Goal: Task Accomplishment & Management: Manage account settings

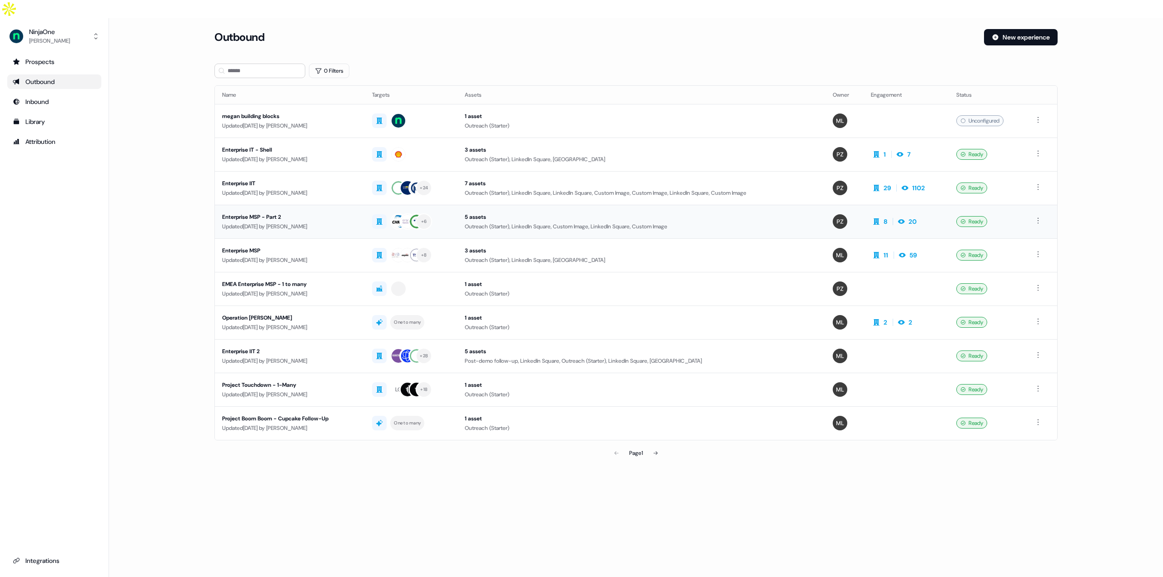
click at [306, 213] on div "Enterprise MSP - Part 2" at bounding box center [289, 217] width 135 height 9
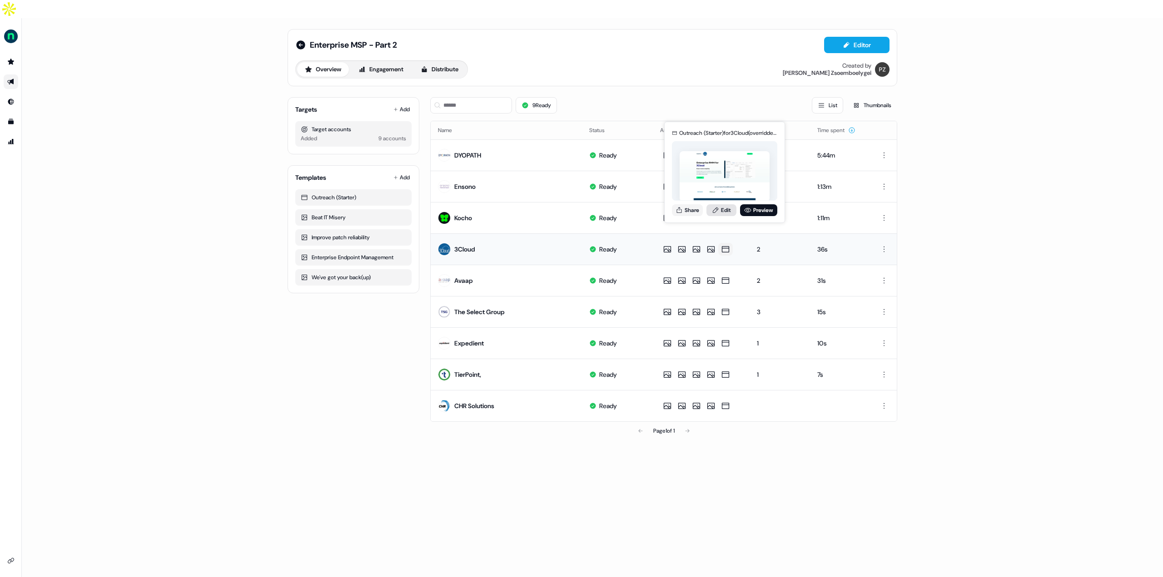
click at [726, 212] on link "Edit" at bounding box center [721, 210] width 30 height 12
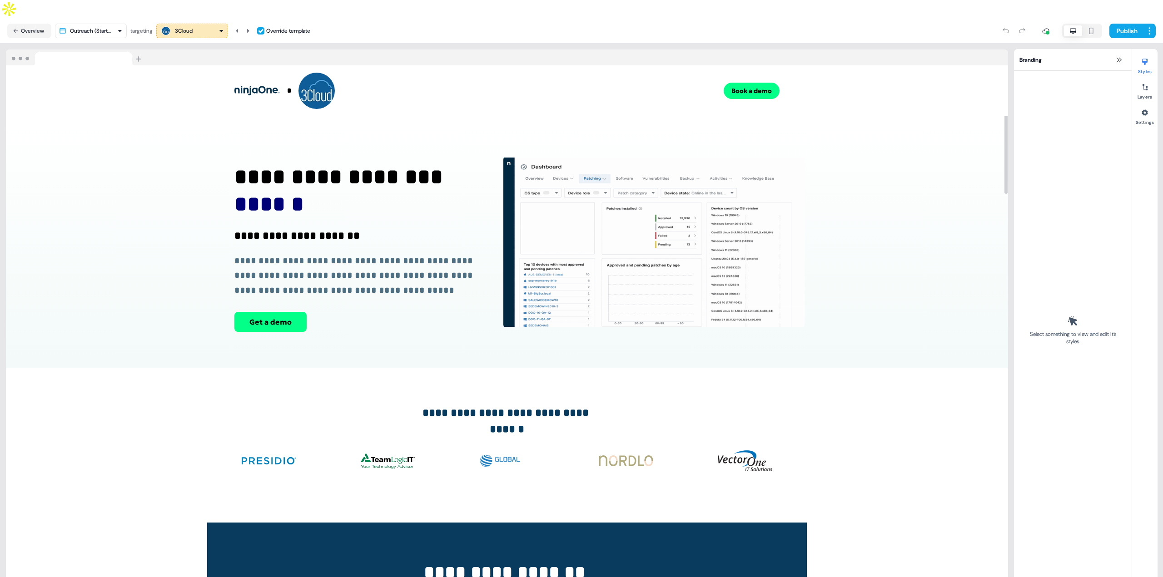
click at [200, 25] on div "3Cloud" at bounding box center [192, 30] width 64 height 11
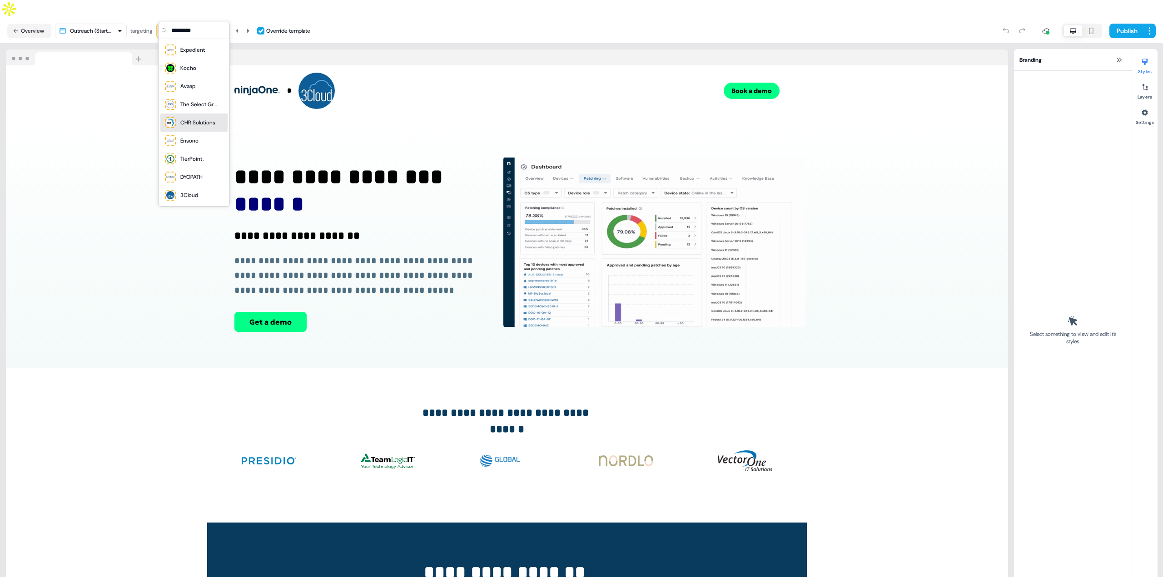
click at [204, 123] on div "CHR Solutions" at bounding box center [197, 122] width 35 height 9
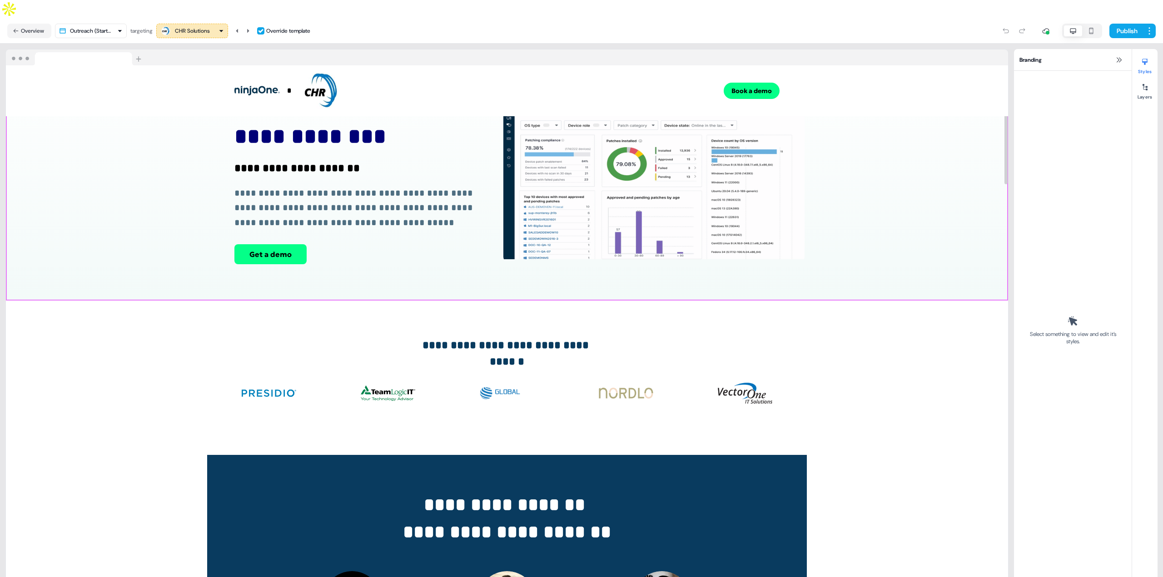
scroll to position [273, 0]
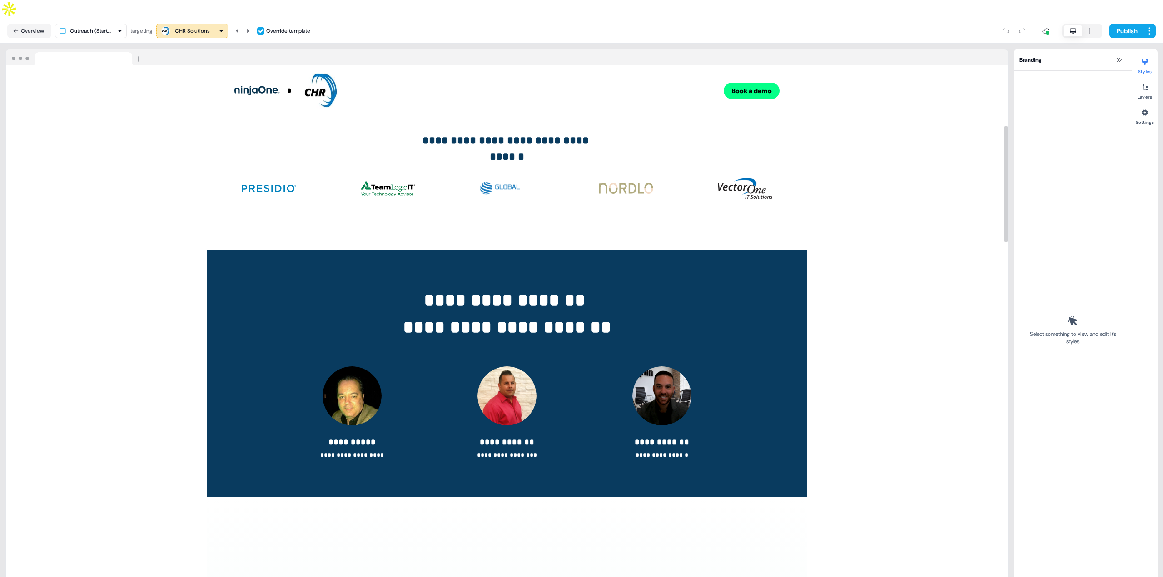
click at [203, 26] on div "CHR Solutions" at bounding box center [192, 30] width 35 height 9
click at [190, 178] on div "DYOPATH" at bounding box center [191, 177] width 22 height 9
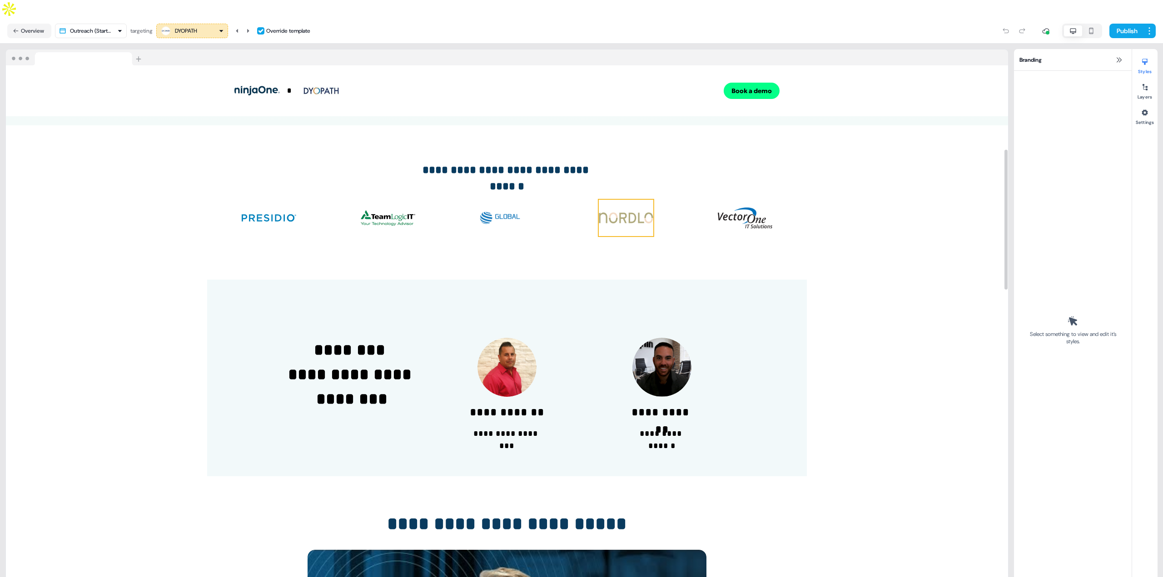
scroll to position [318, 0]
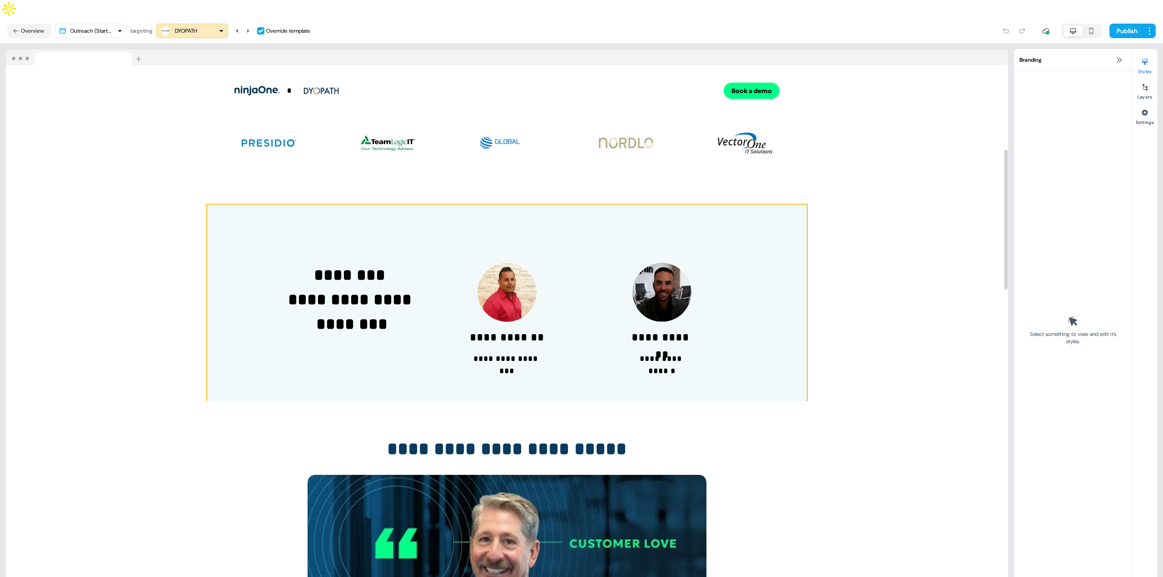
click at [741, 223] on div "**********" at bounding box center [507, 303] width 600 height 197
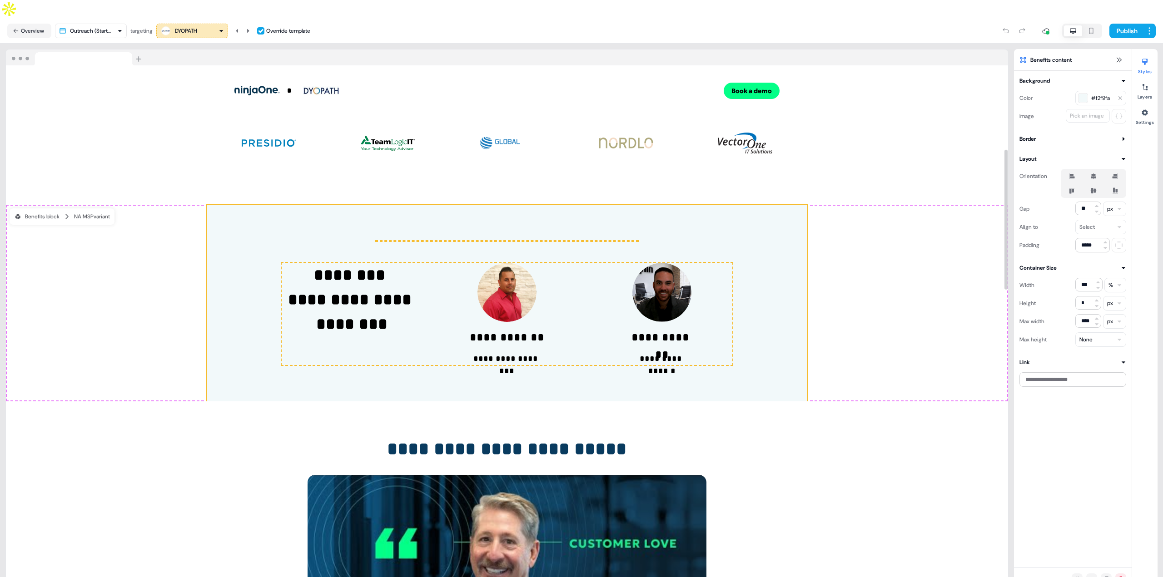
click at [669, 219] on div "**********" at bounding box center [507, 303] width 600 height 197
click at [78, 212] on div "NA MSP variant" at bounding box center [92, 216] width 36 height 9
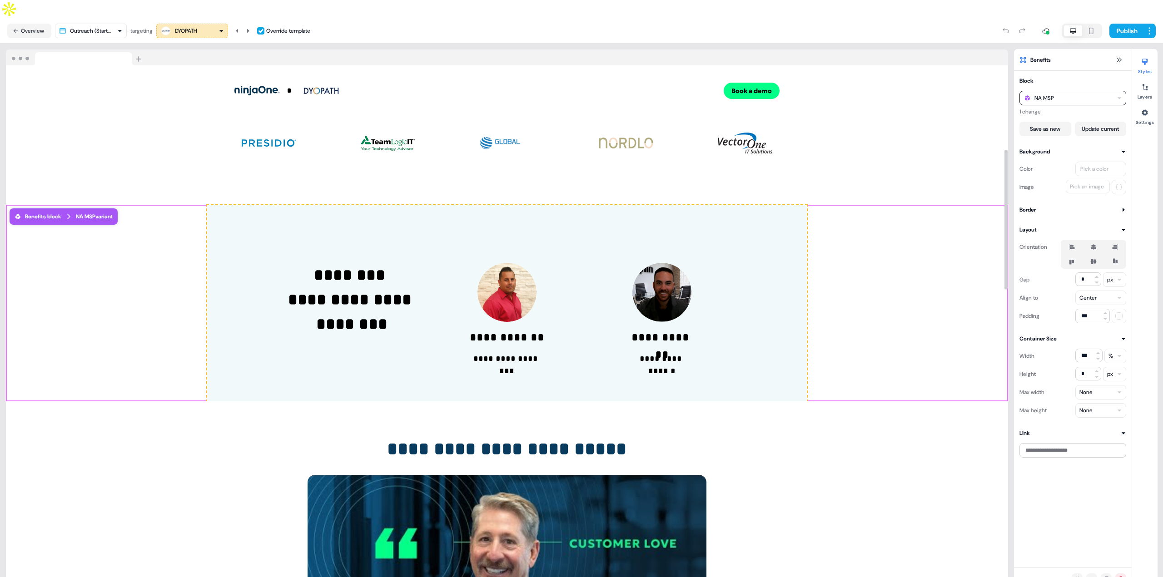
click at [1082, 91] on div "NA MSP" at bounding box center [1073, 98] width 107 height 15
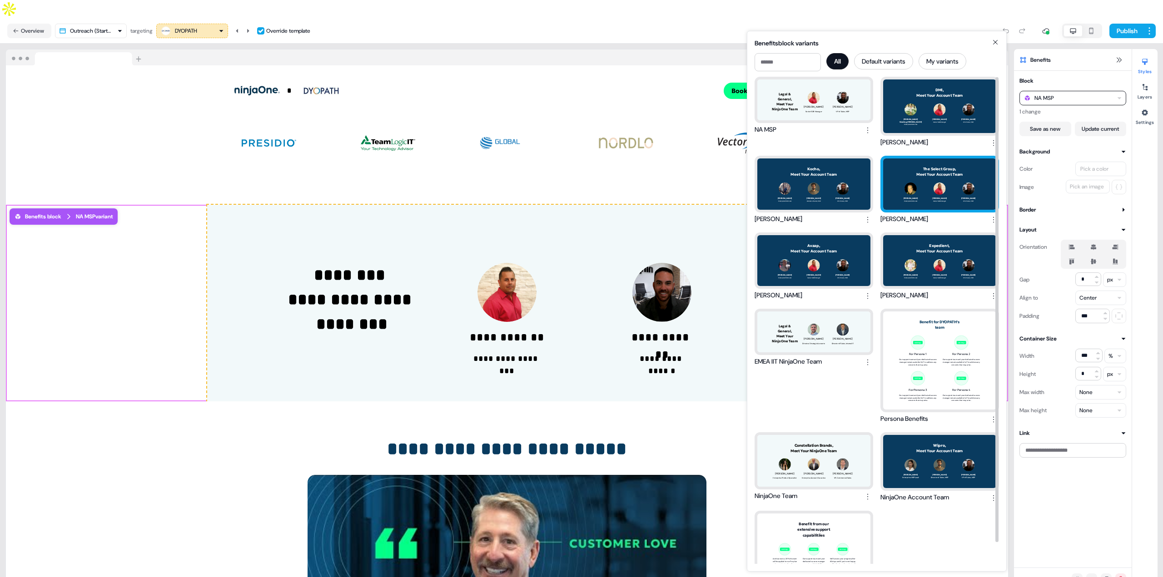
click at [940, 190] on div "The Select Group, Meet Your Account Team [PERSON_NAME] Enterprise MSP Lead [PER…" at bounding box center [939, 184] width 113 height 51
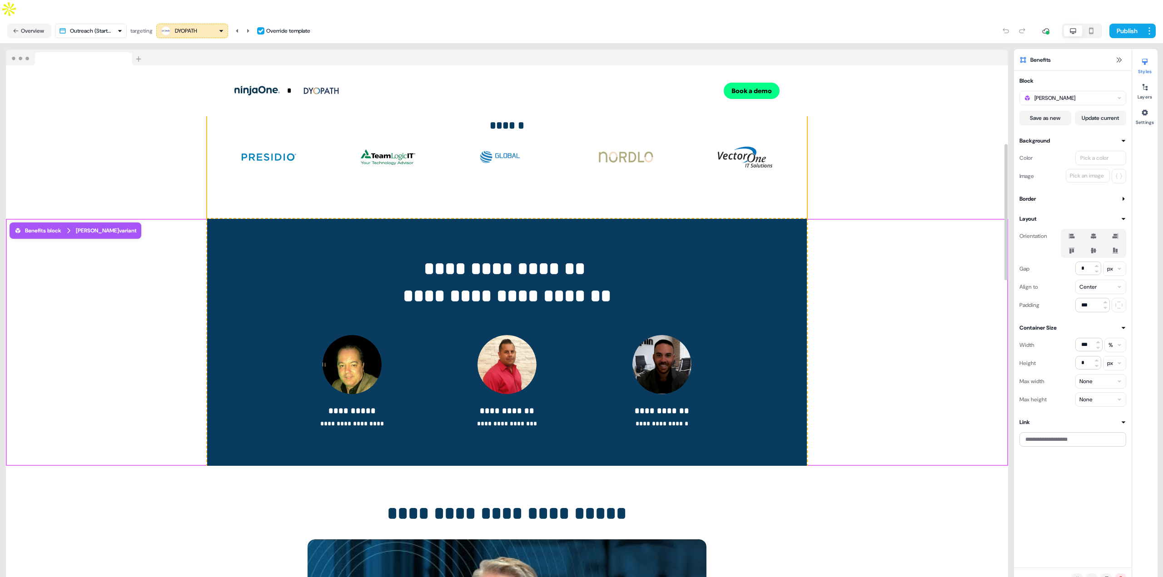
scroll to position [363, 0]
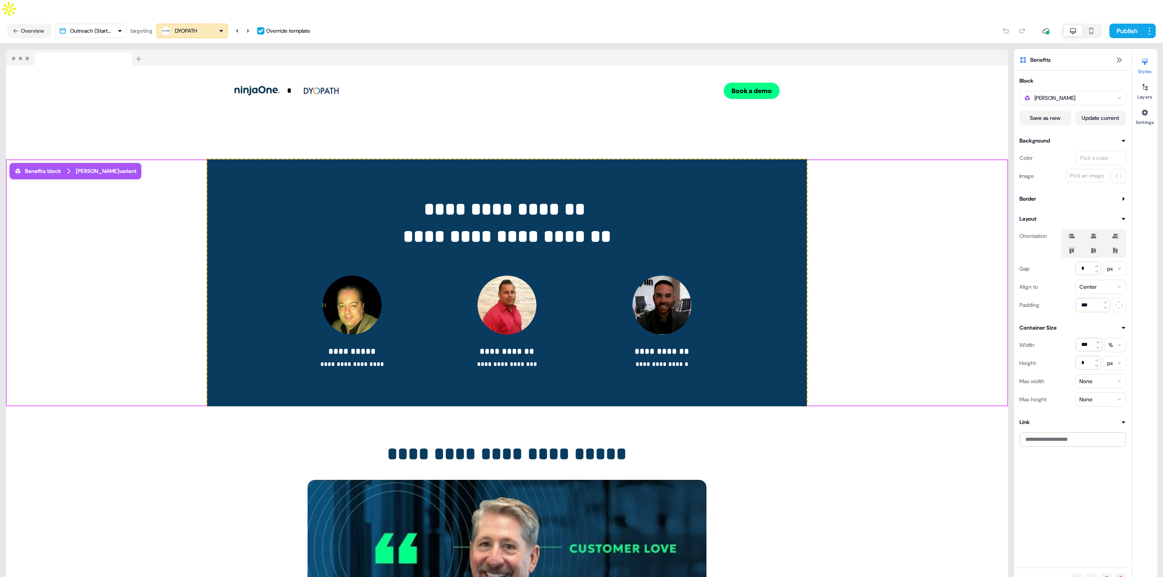
click at [212, 25] on div "DYOPATH" at bounding box center [192, 30] width 64 height 11
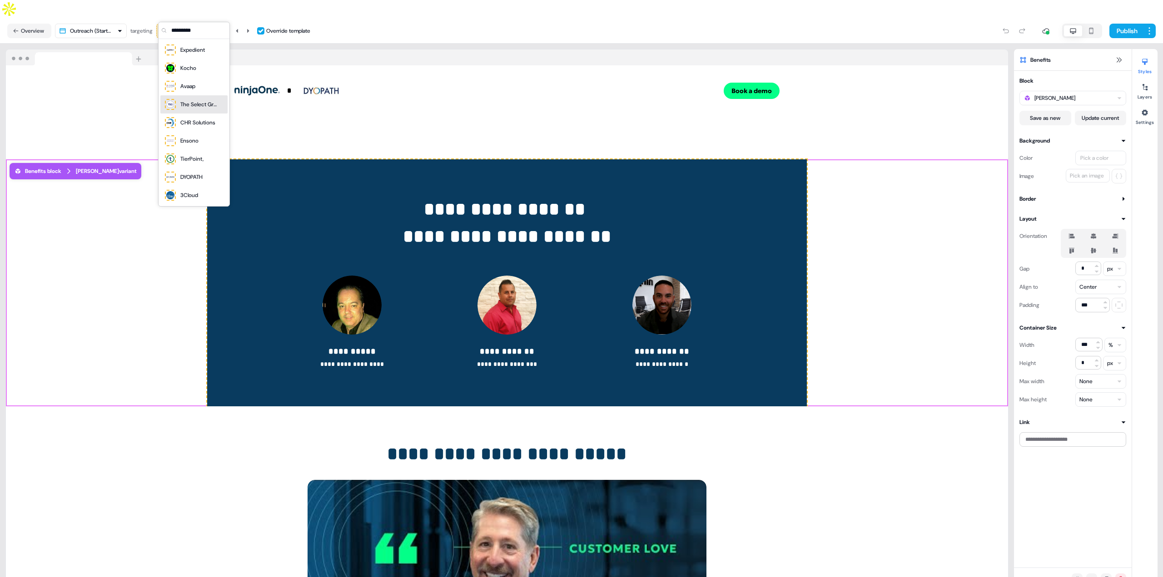
click at [202, 101] on div "The Select Group" at bounding box center [198, 104] width 36 height 9
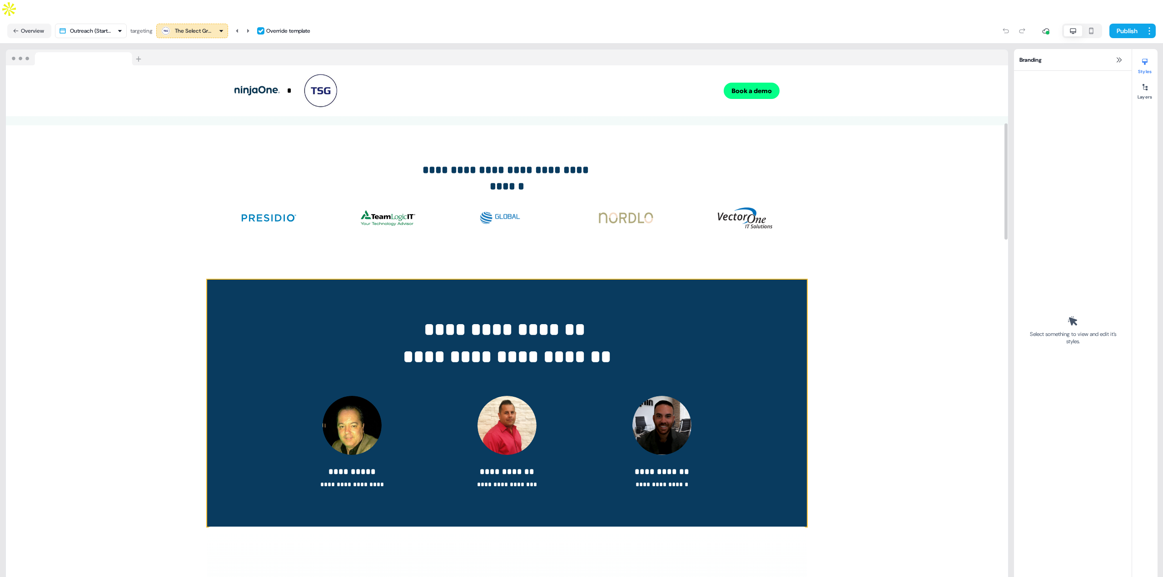
scroll to position [227, 0]
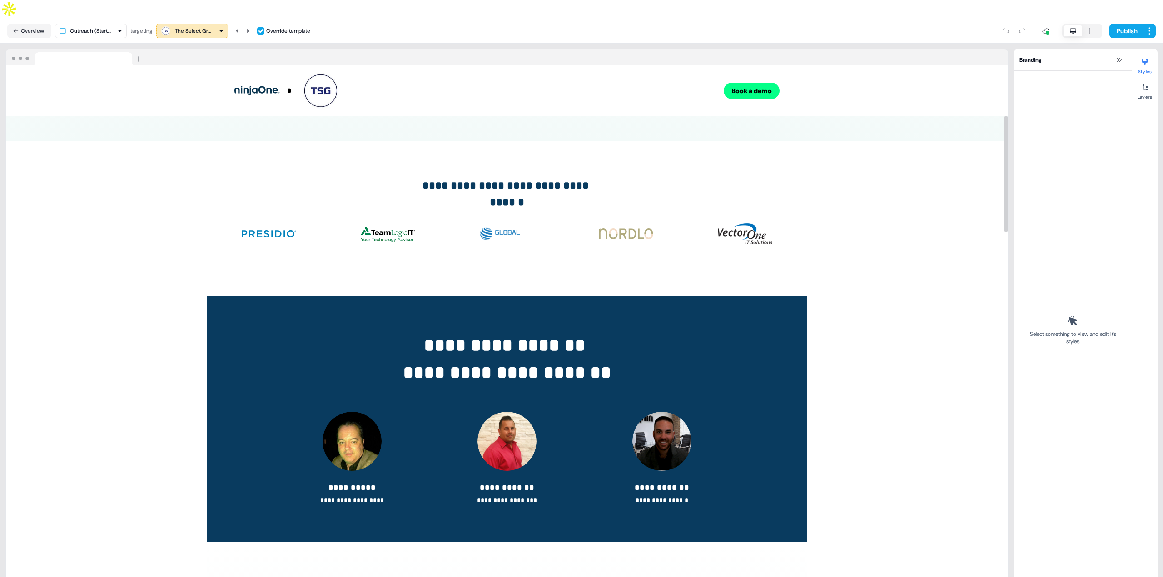
click at [192, 26] on div "The Select Group" at bounding box center [193, 30] width 36 height 9
click at [199, 139] on div "Ensono" at bounding box center [189, 140] width 18 height 9
click at [192, 26] on div "Ensono" at bounding box center [184, 30] width 18 height 9
click at [200, 107] on div "The Select Group" at bounding box center [198, 104] width 36 height 9
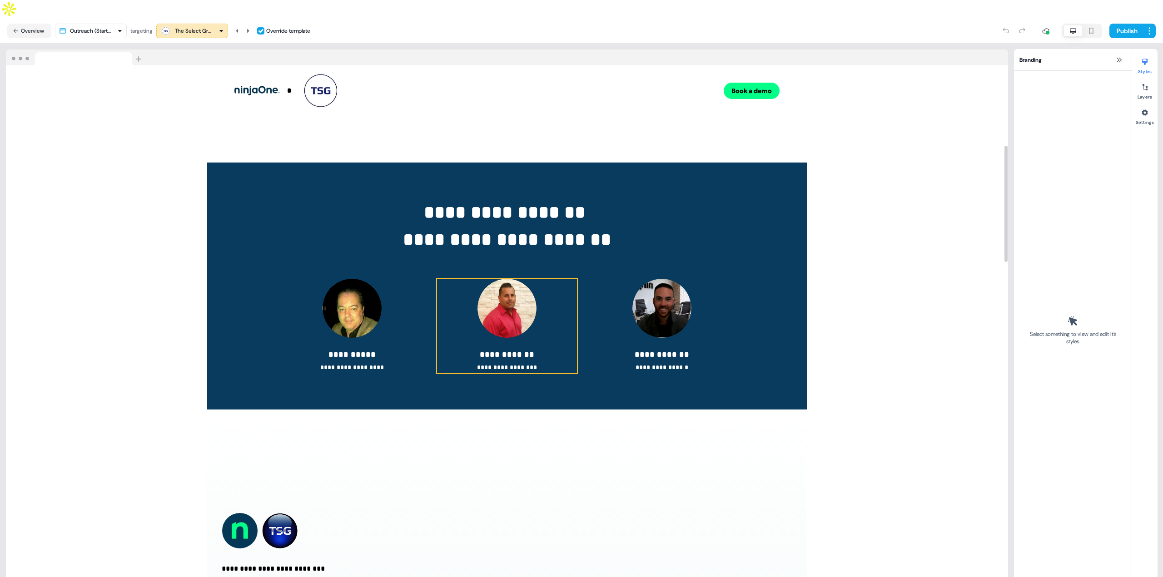
scroll to position [363, 0]
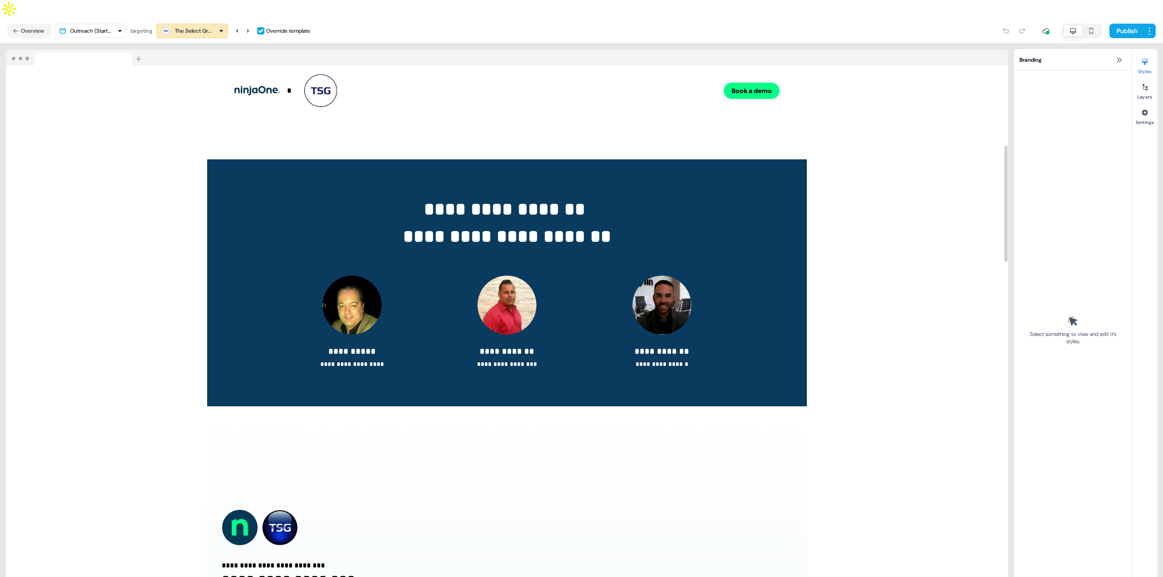
click at [205, 26] on div "The Select Group" at bounding box center [193, 30] width 36 height 9
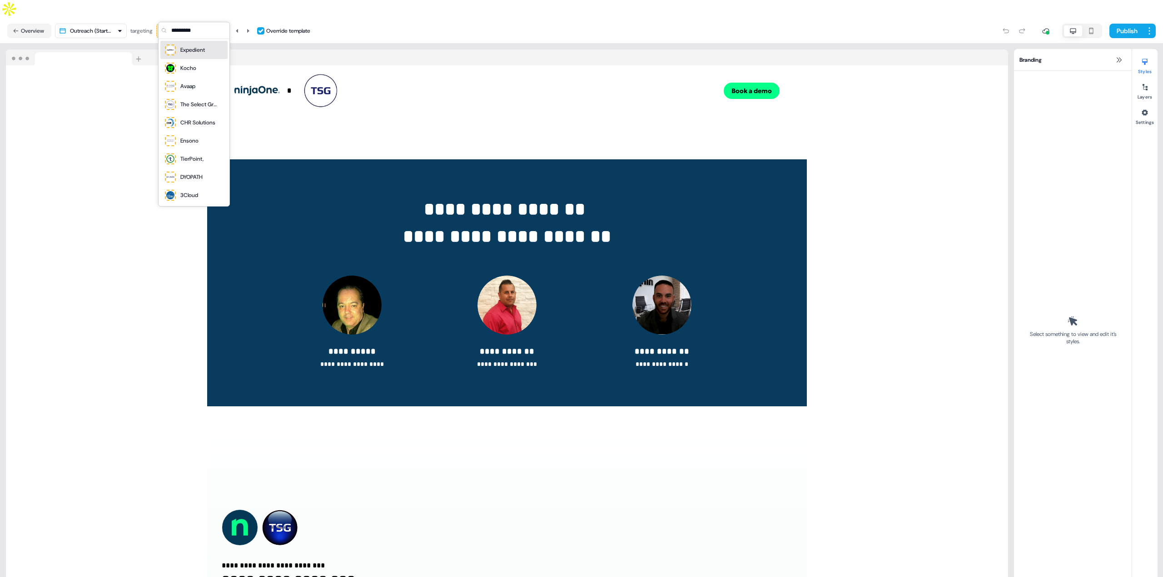
click at [203, 58] on div "Expedient" at bounding box center [193, 50] width 67 height 18
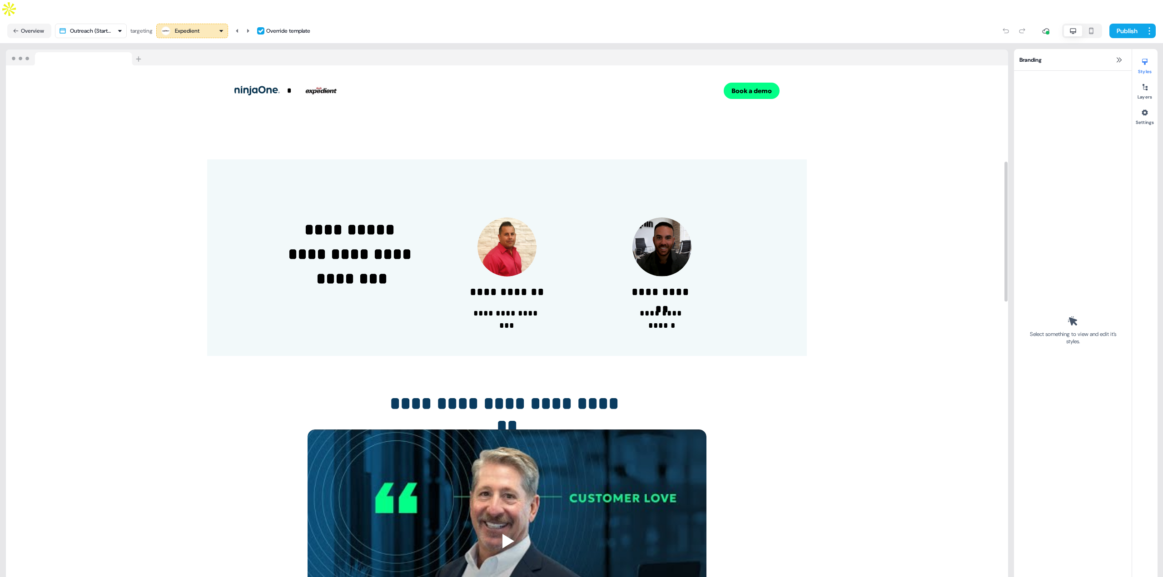
click at [179, 25] on div "Expedient" at bounding box center [179, 30] width 39 height 11
click at [194, 91] on div "Avaap" at bounding box center [179, 86] width 31 height 13
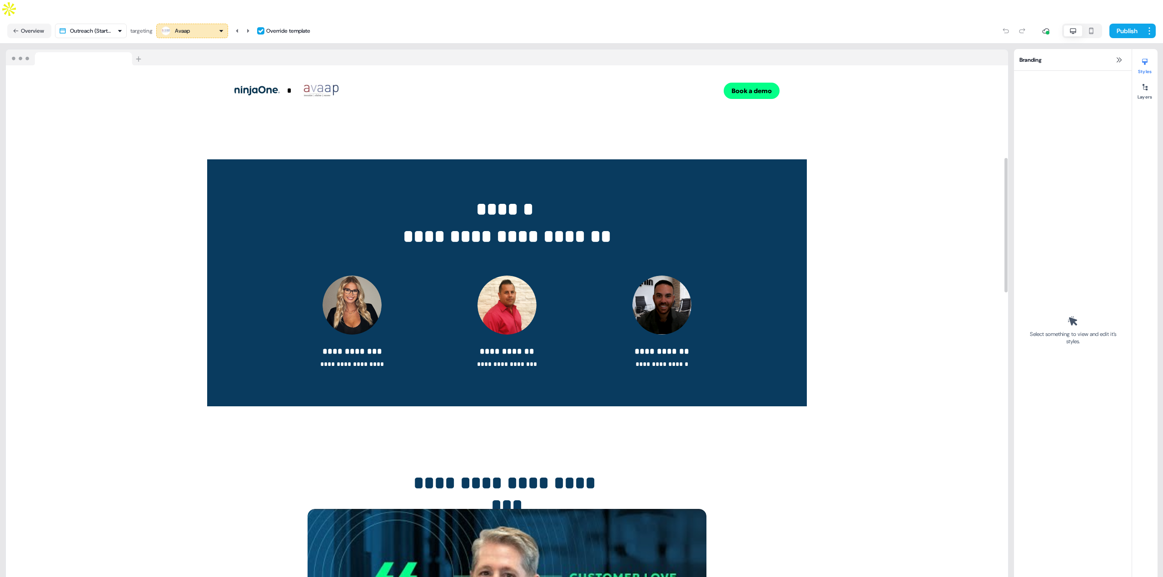
click at [202, 25] on div "Avaap" at bounding box center [192, 30] width 64 height 11
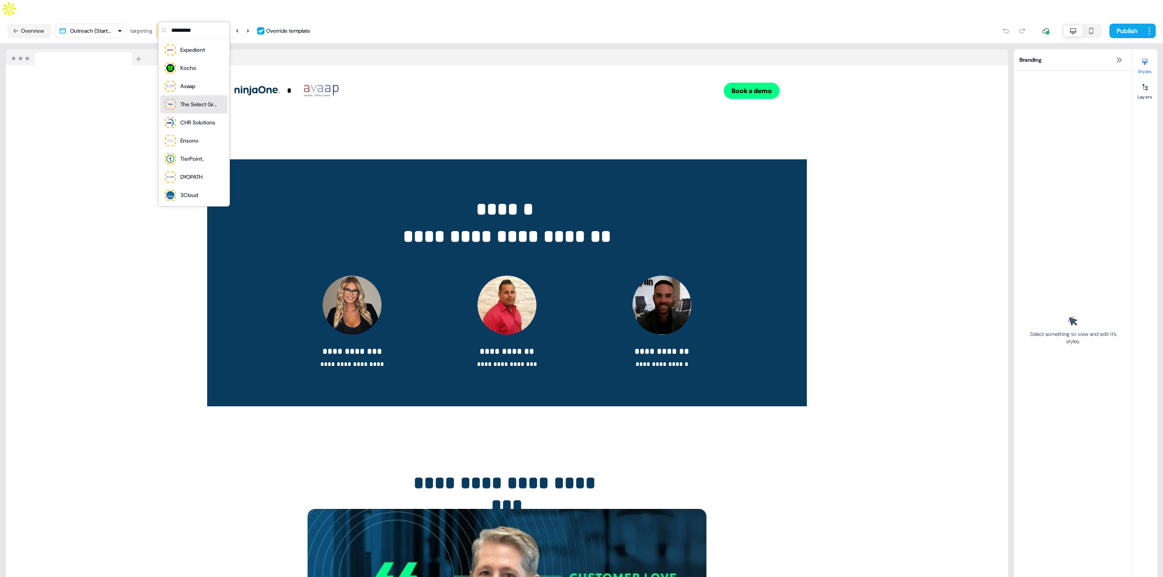
click at [209, 110] on div "The Select Group" at bounding box center [190, 104] width 53 height 13
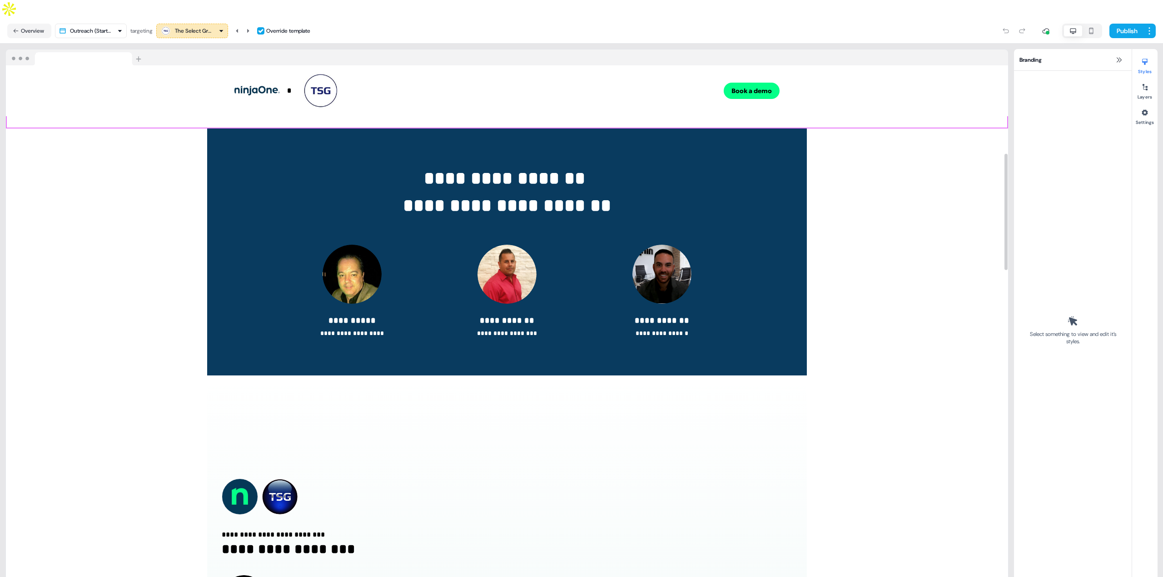
scroll to position [409, 0]
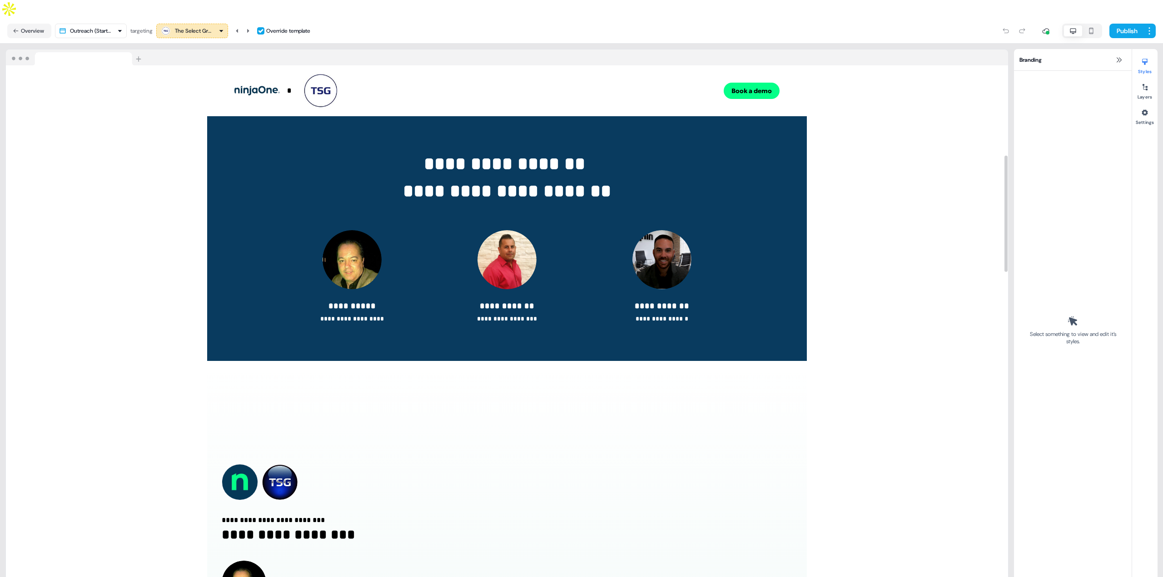
click at [191, 26] on div "The Select Group" at bounding box center [193, 30] width 36 height 9
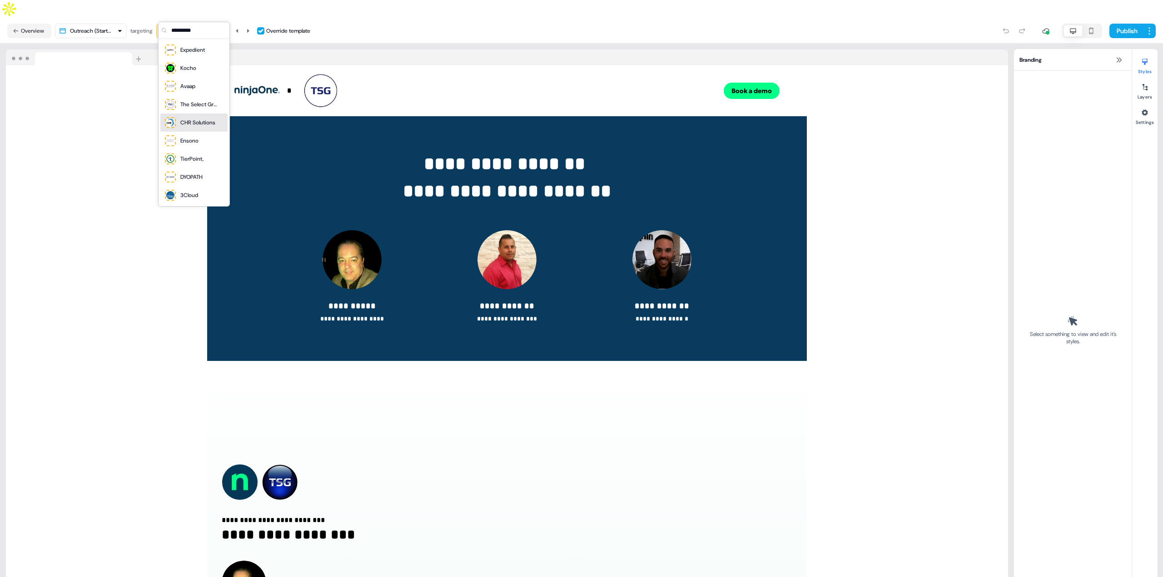
click at [194, 124] on div "CHR Solutions" at bounding box center [197, 122] width 35 height 9
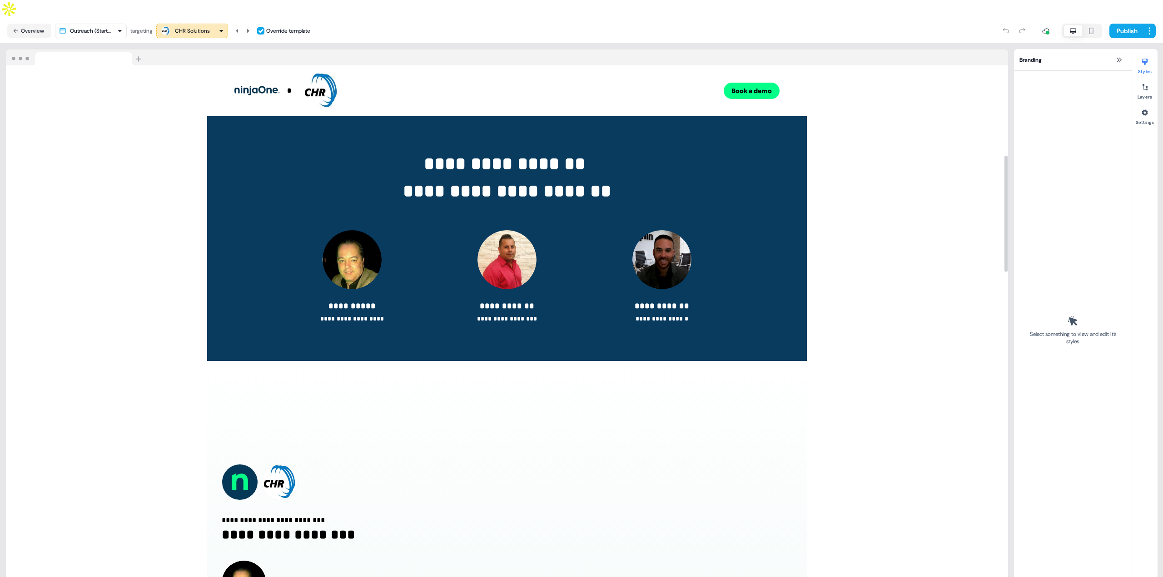
click at [202, 26] on div "CHR Solutions" at bounding box center [192, 30] width 35 height 9
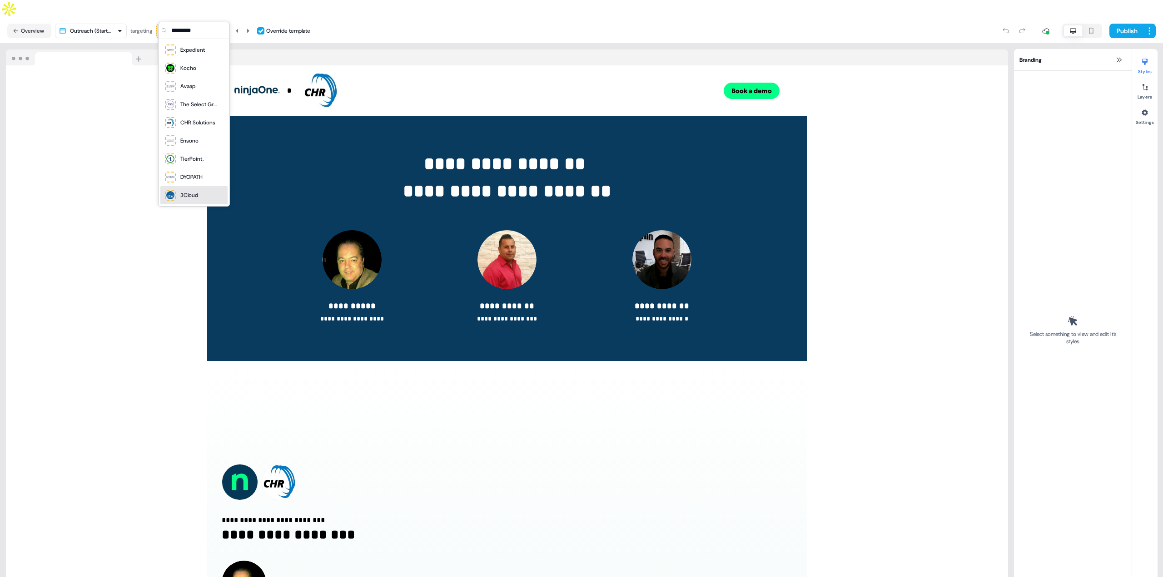
click at [192, 190] on div "3Cloud" at bounding box center [181, 195] width 34 height 13
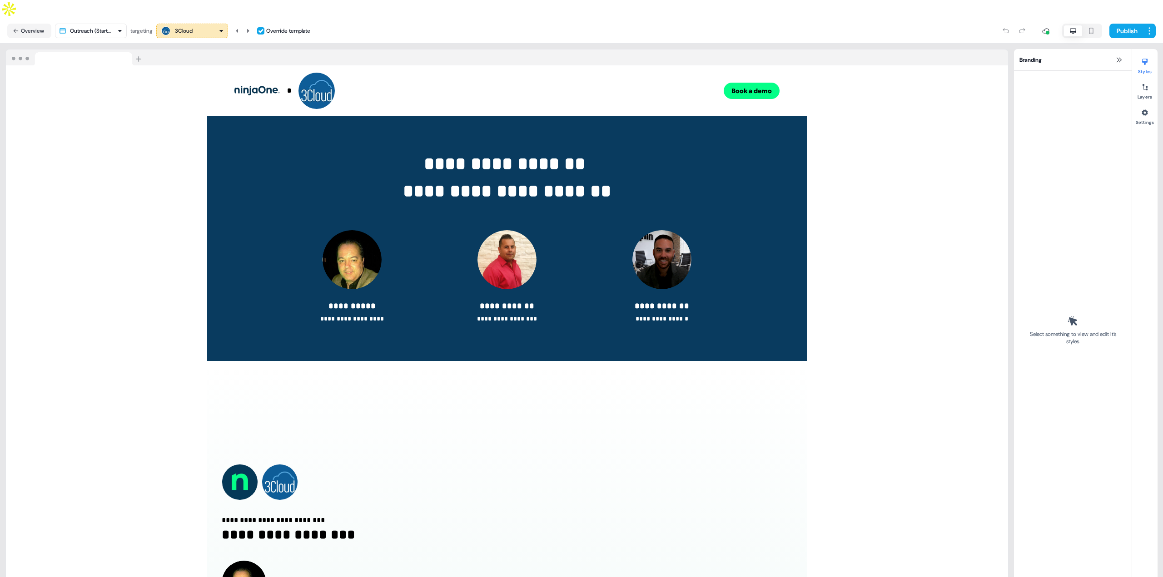
click at [199, 25] on div "3Cloud" at bounding box center [192, 30] width 64 height 11
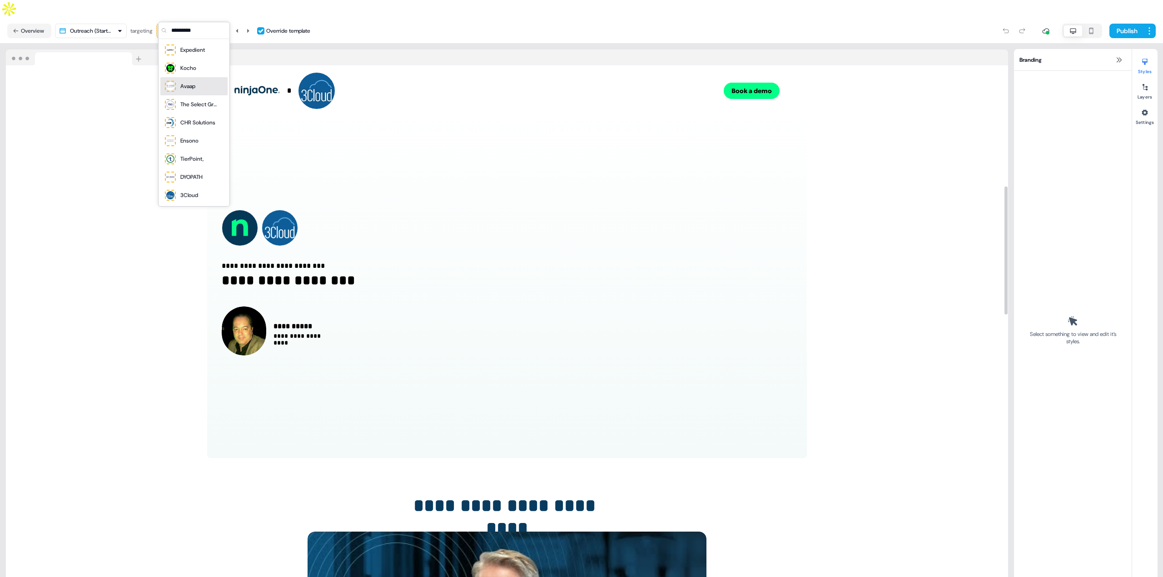
scroll to position [500, 0]
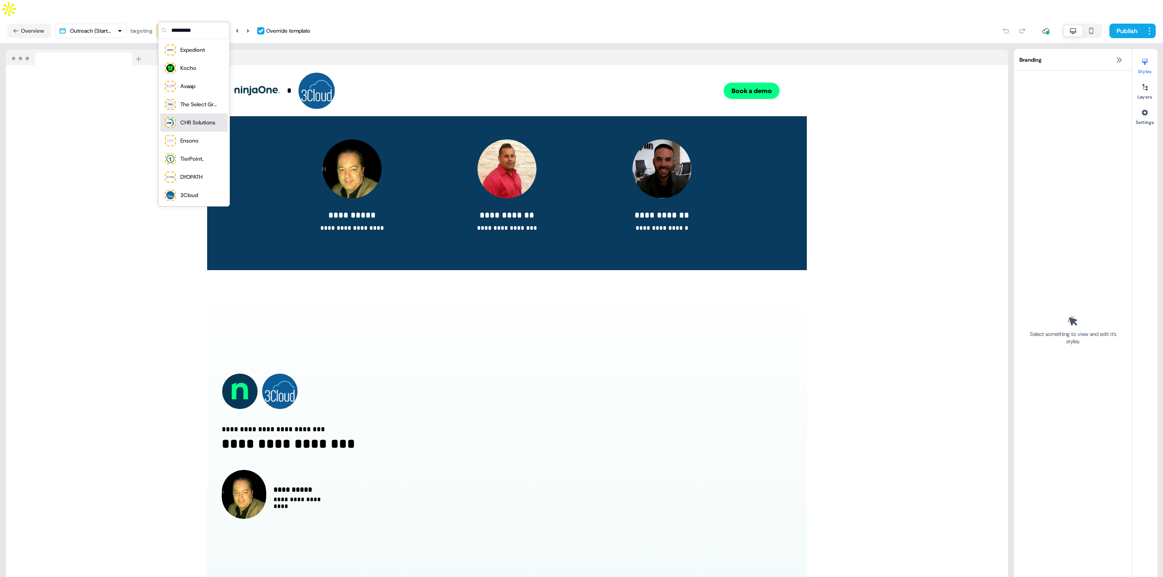
click at [190, 121] on div "CHR Solutions" at bounding box center [197, 122] width 35 height 9
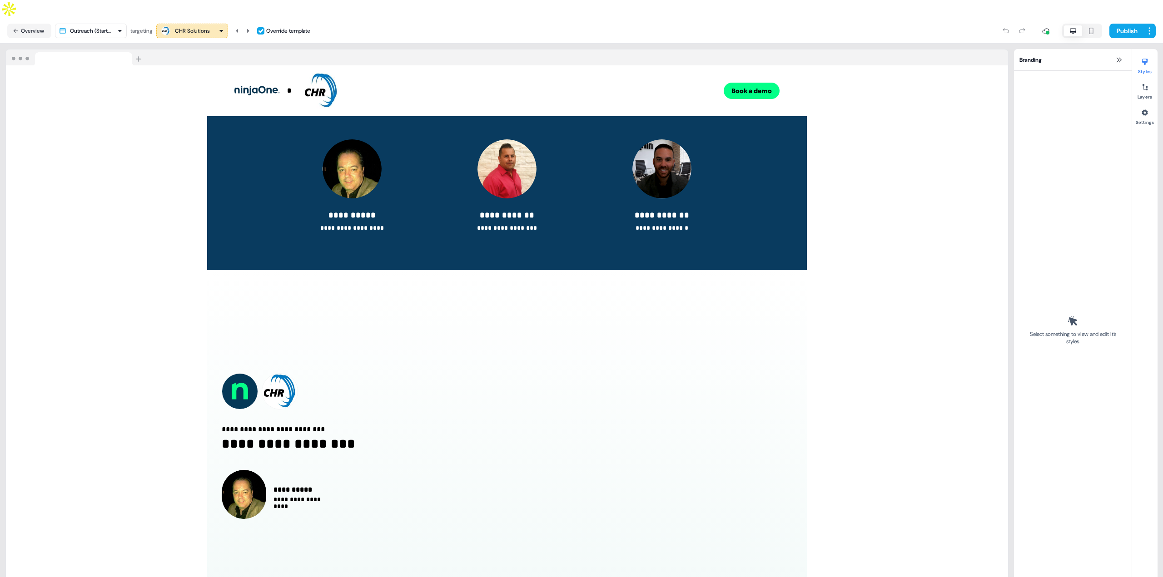
click at [184, 25] on div "CHR Solutions" at bounding box center [185, 30] width 50 height 11
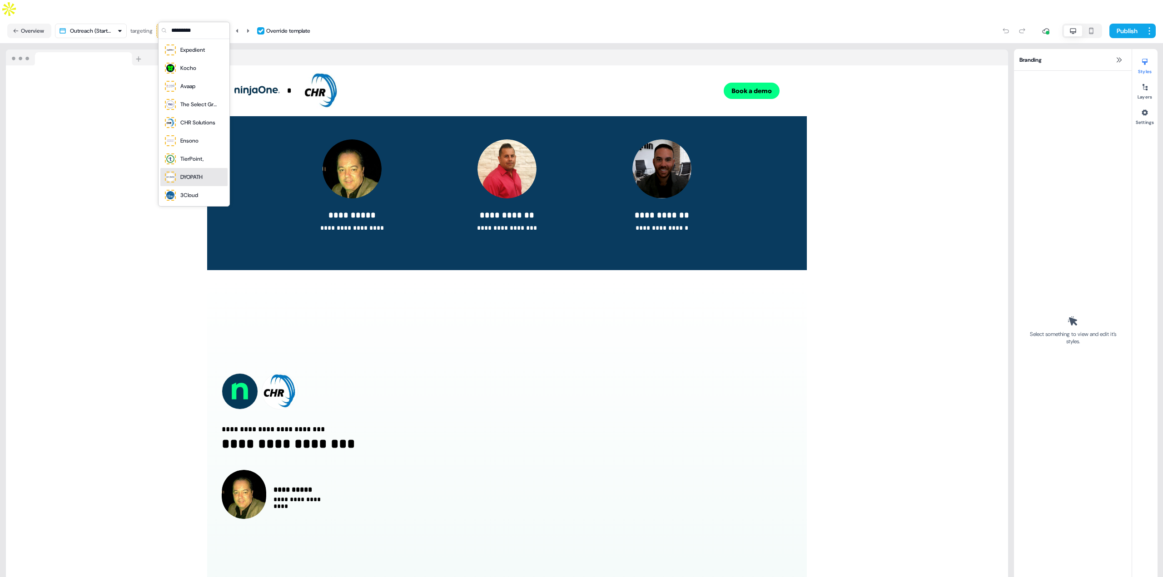
click at [194, 180] on div "DYOPATH" at bounding box center [191, 177] width 22 height 9
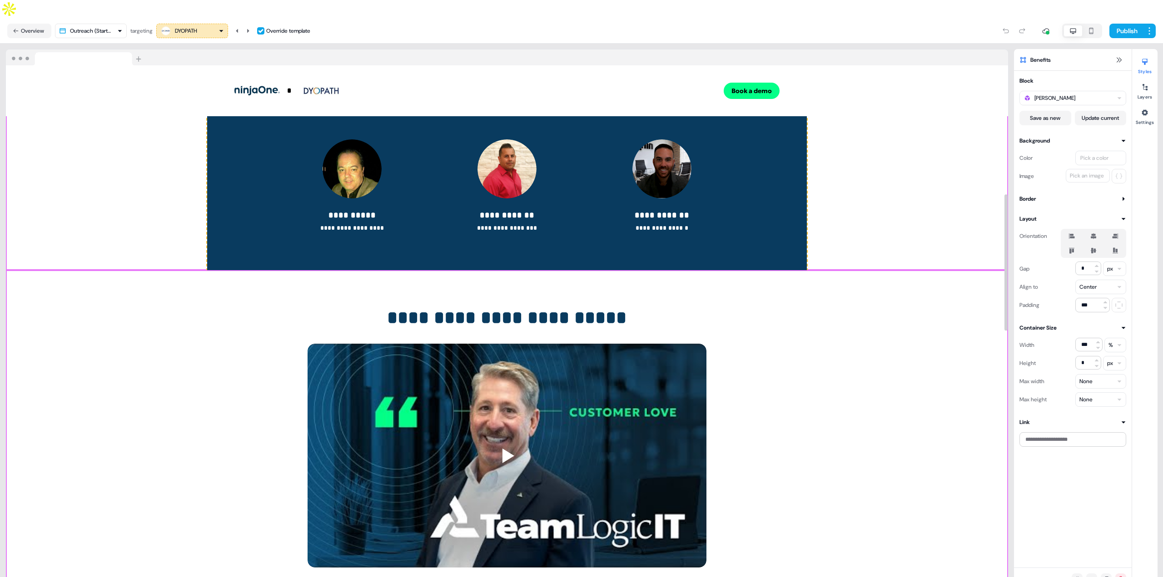
click at [917, 359] on div "**********" at bounding box center [507, 487] width 1002 height 434
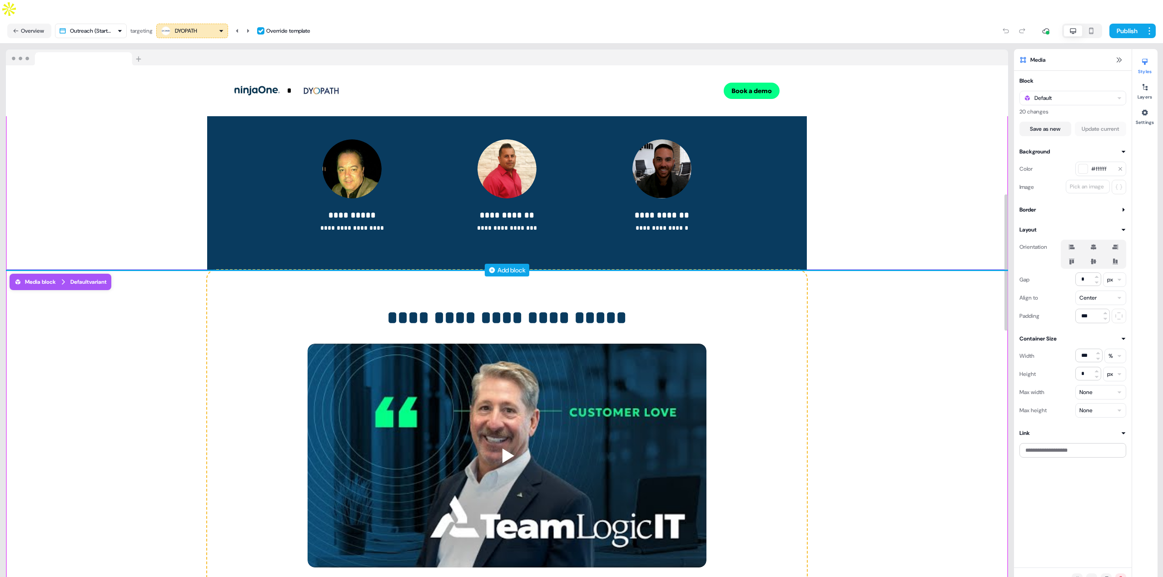
click at [498, 266] on div "Add block" at bounding box center [511, 270] width 28 height 9
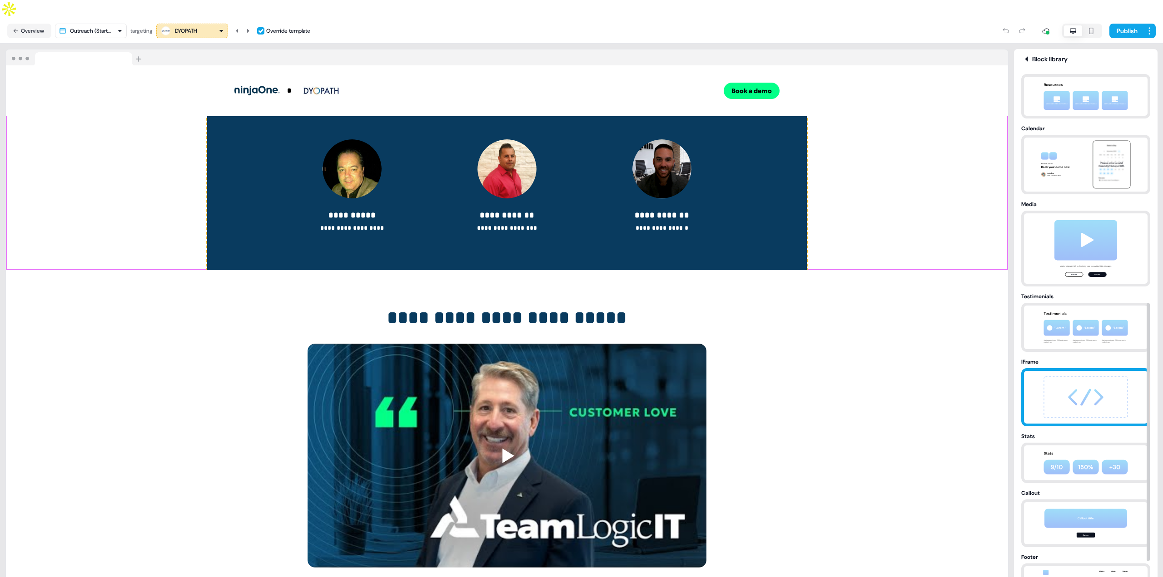
scroll to position [416, 0]
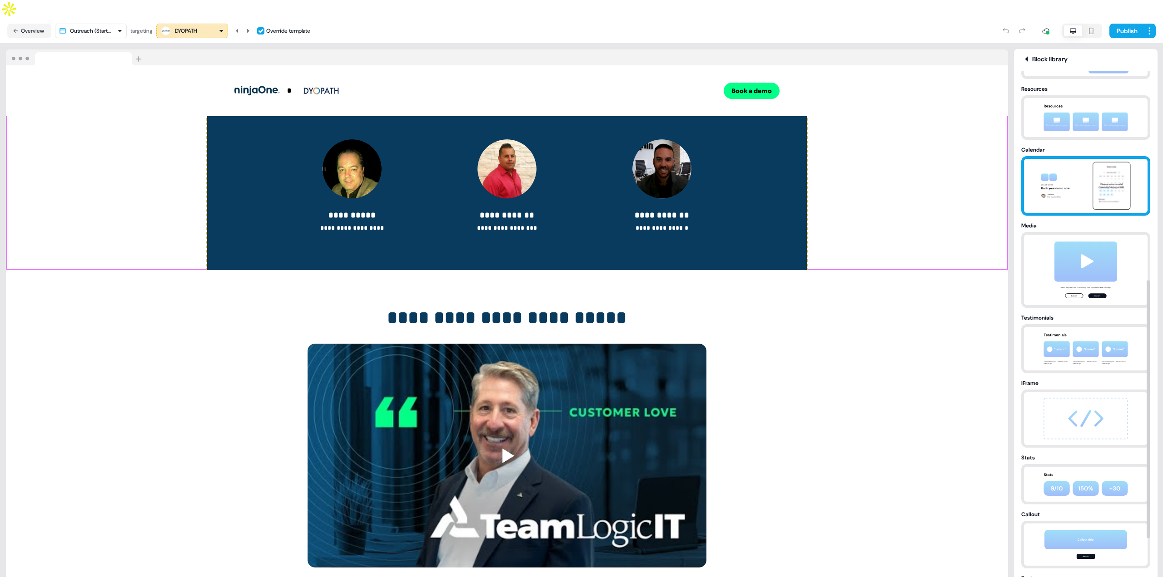
click at [1065, 175] on img at bounding box center [1085, 186] width 95 height 54
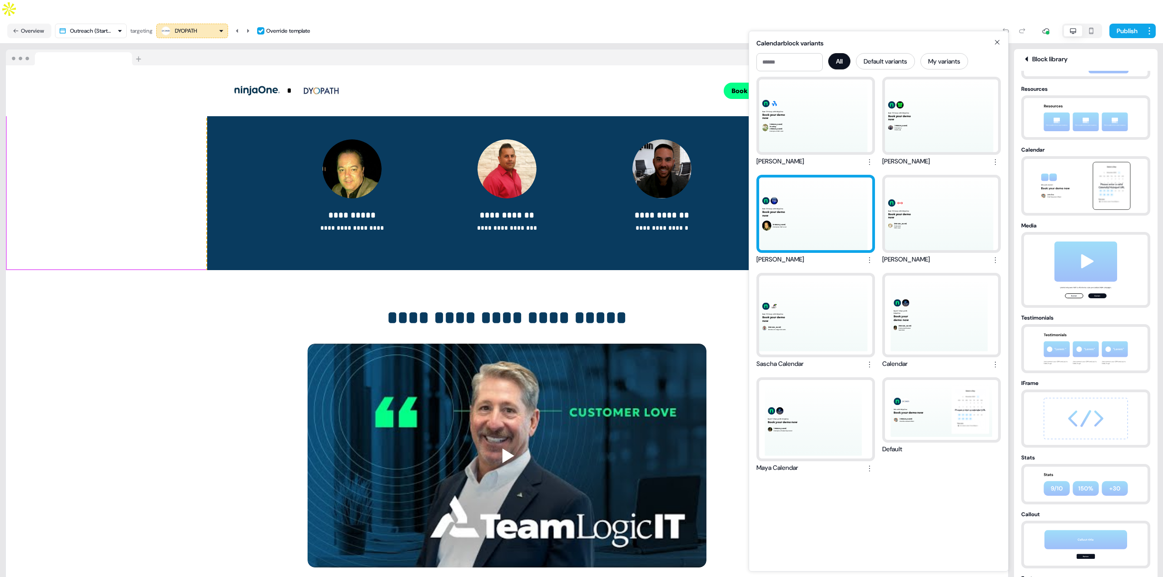
click at [814, 228] on div "Beat IT Misery with NinjaOne Book your demo now [PERSON_NAME] Enterprise MSP Le…" at bounding box center [815, 214] width 113 height 73
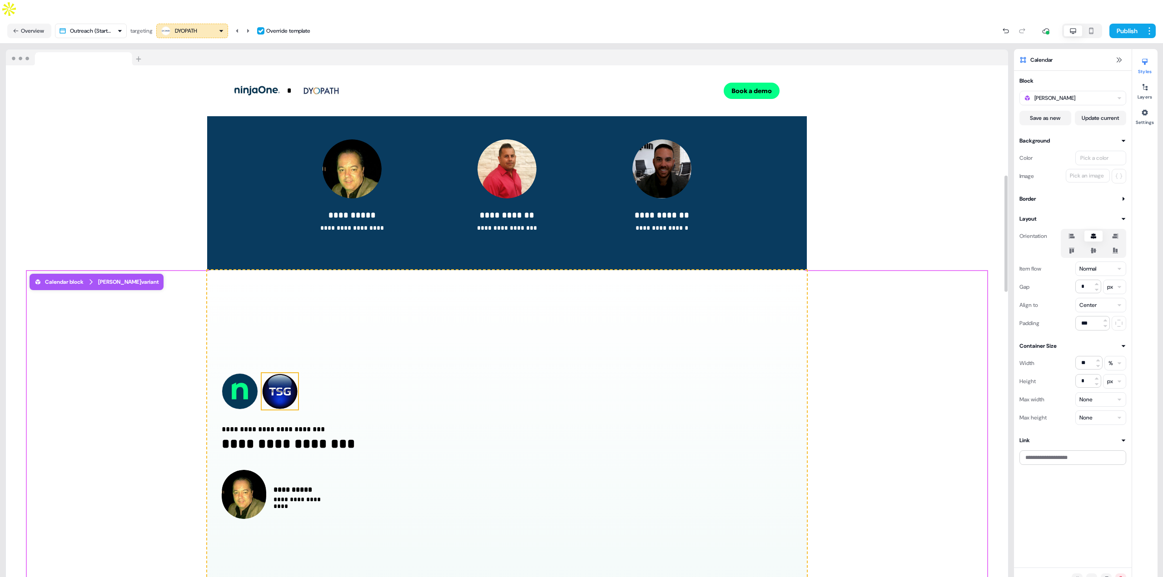
click at [283, 377] on img at bounding box center [280, 391] width 36 height 36
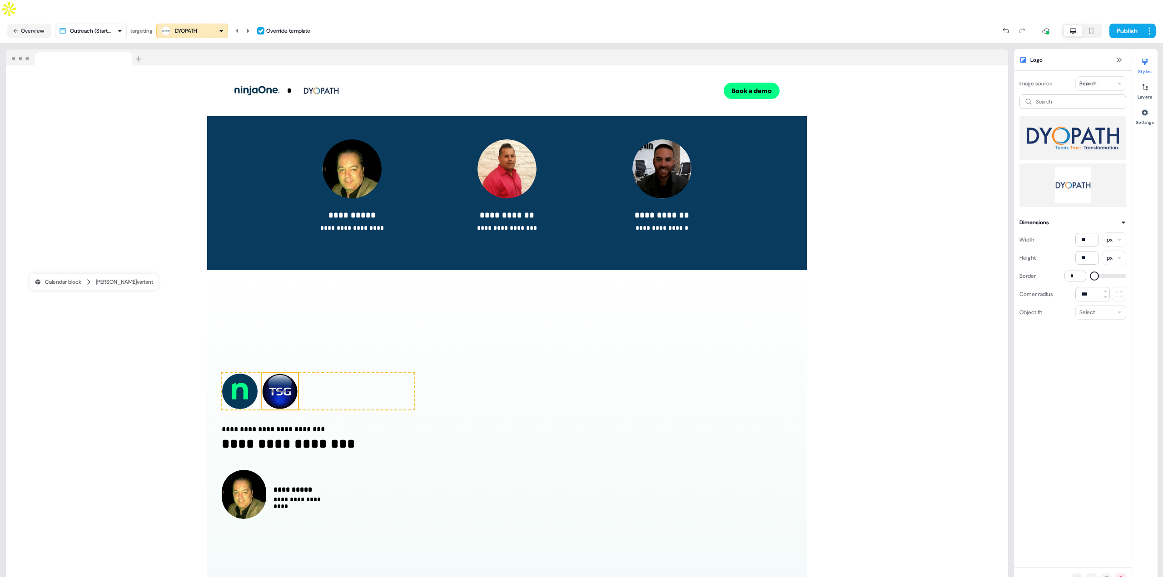
click at [1076, 167] on img at bounding box center [1073, 185] width 92 height 36
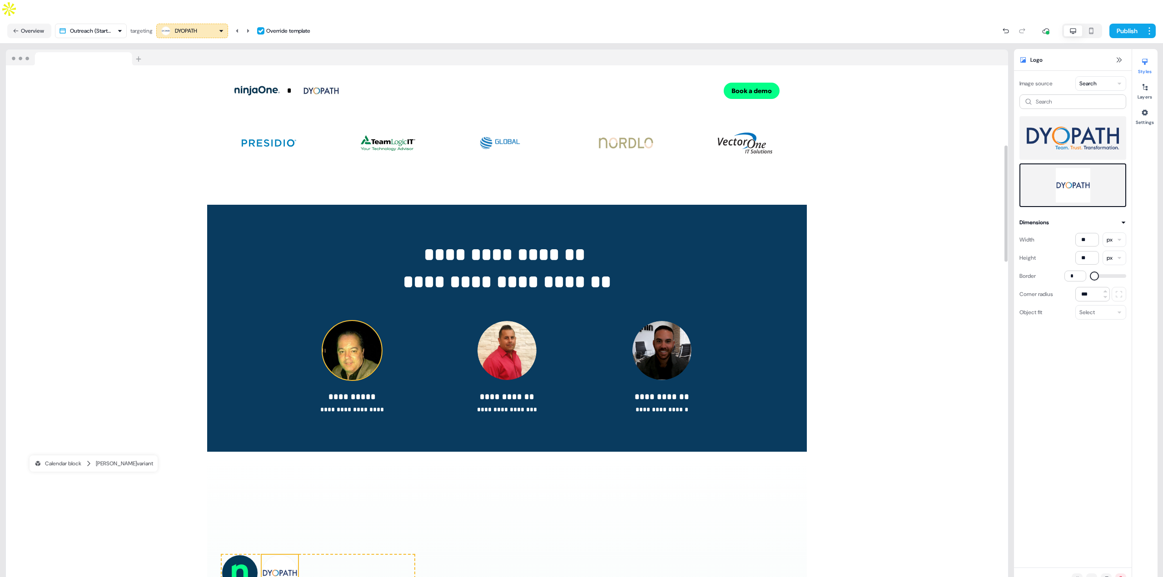
scroll to position [363, 0]
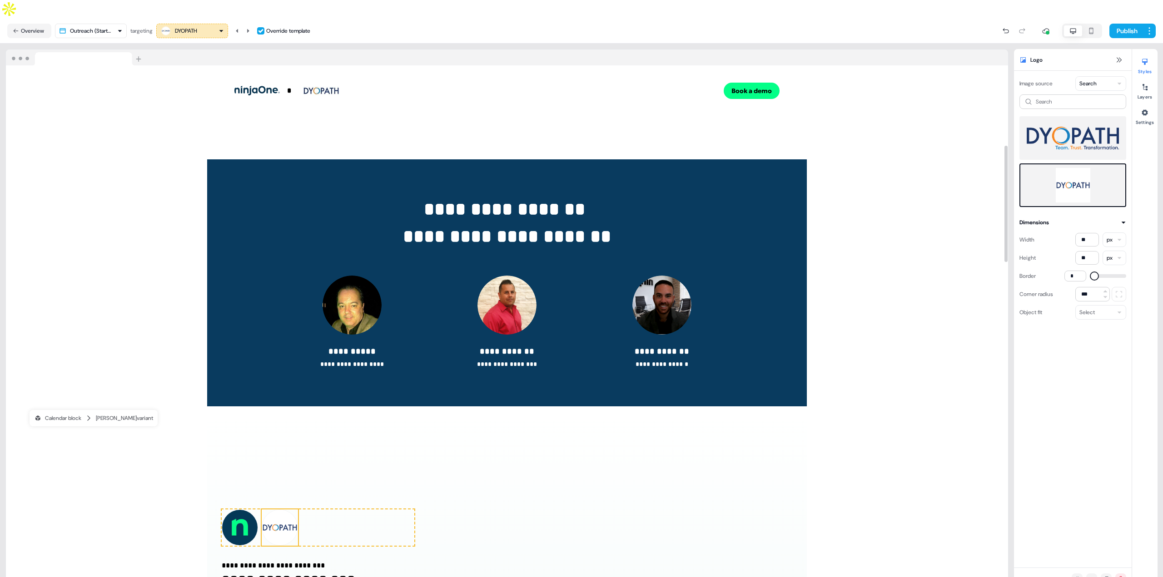
click at [195, 26] on div "DYOPATH" at bounding box center [186, 30] width 22 height 9
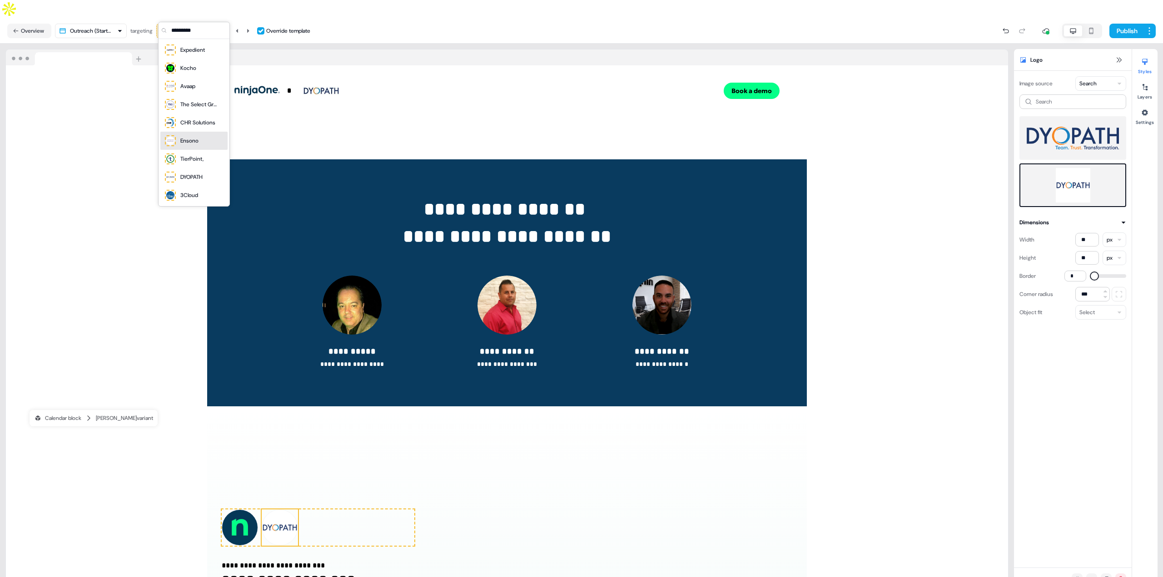
click at [197, 145] on div "Ensono" at bounding box center [181, 140] width 35 height 13
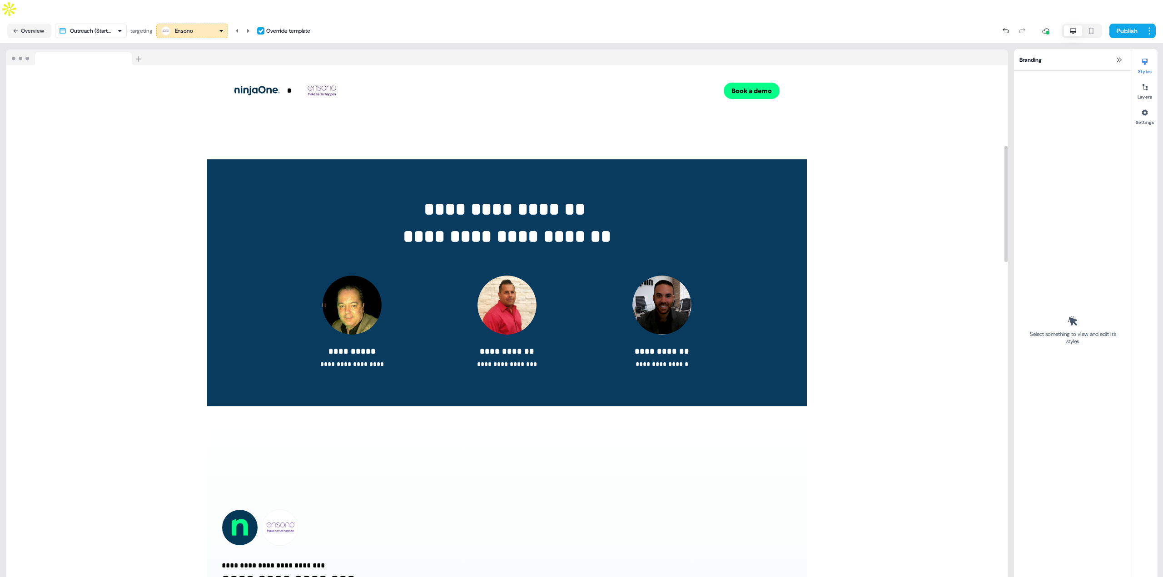
click at [199, 25] on div "Ensono" at bounding box center [192, 30] width 64 height 11
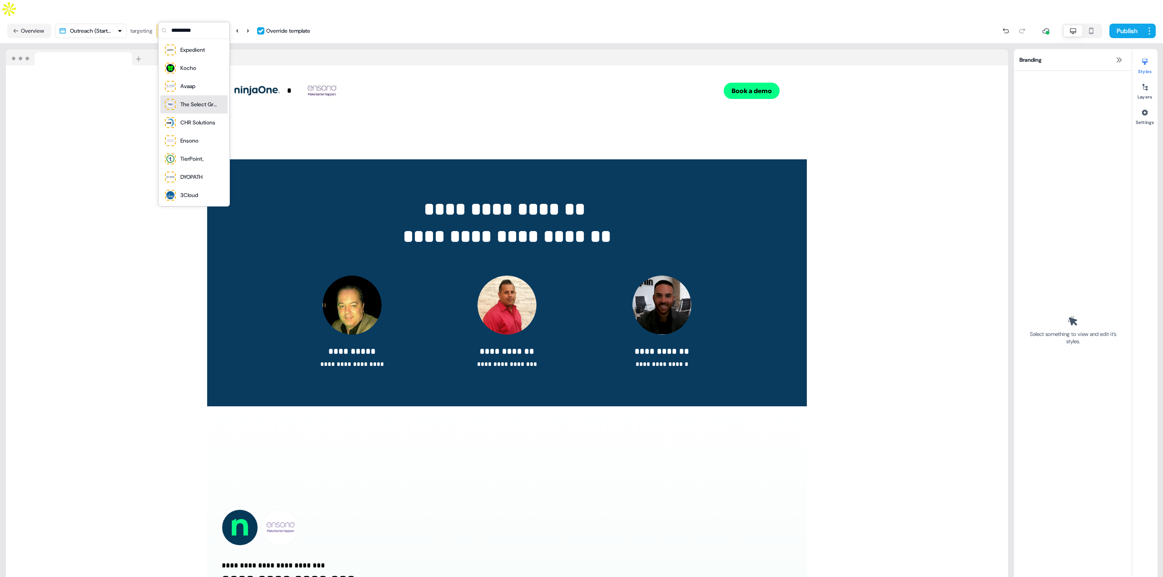
click at [190, 101] on div "The Select Group" at bounding box center [198, 104] width 36 height 9
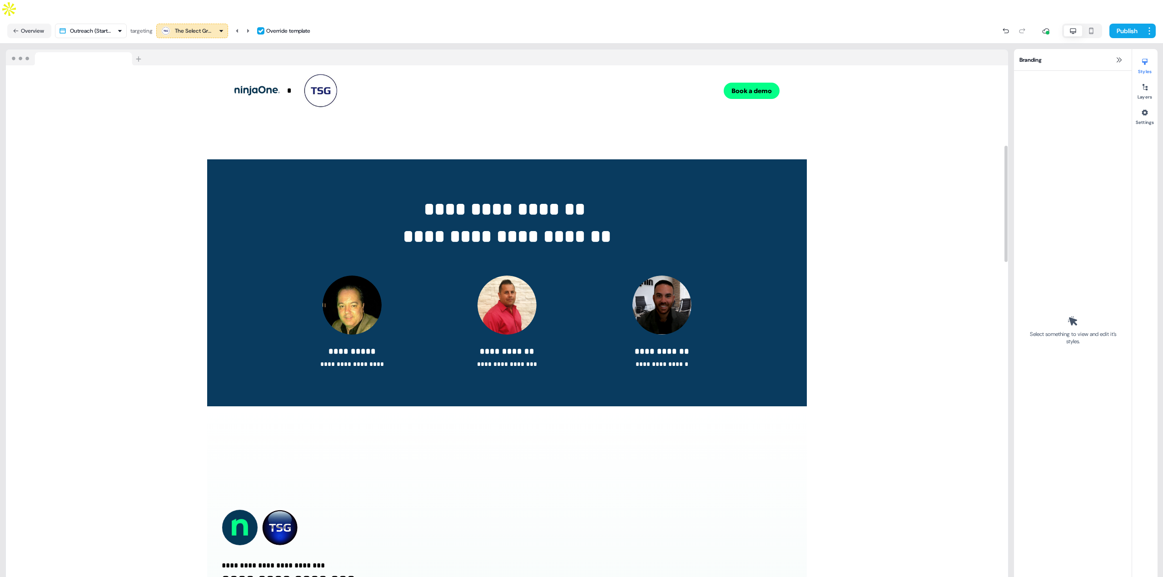
click at [200, 26] on div "The Select Group" at bounding box center [193, 30] width 36 height 9
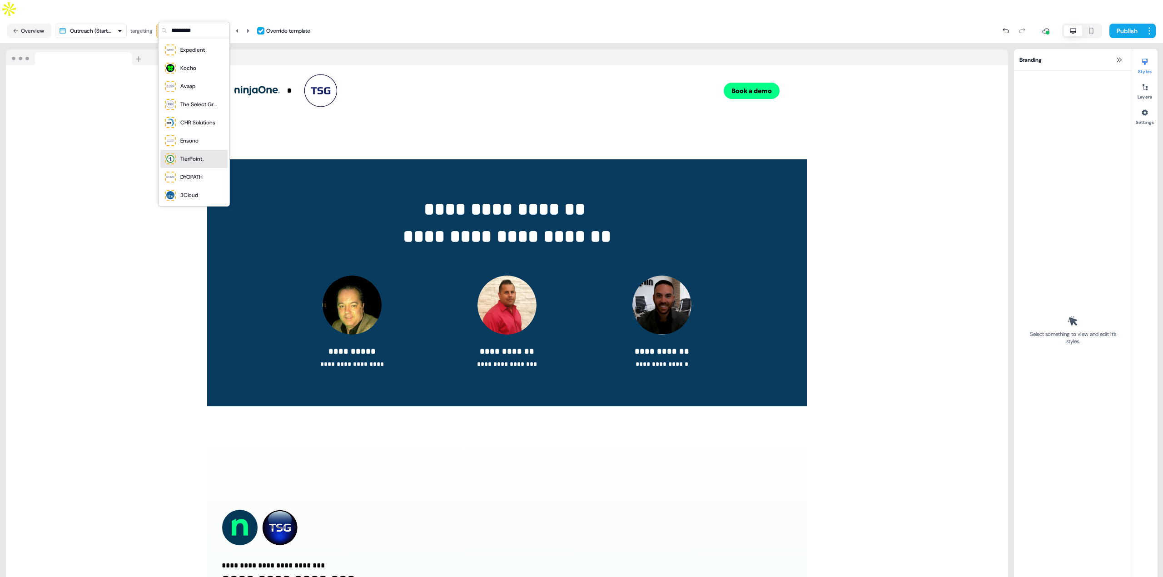
click at [191, 159] on div "TierPoint," at bounding box center [191, 158] width 23 height 9
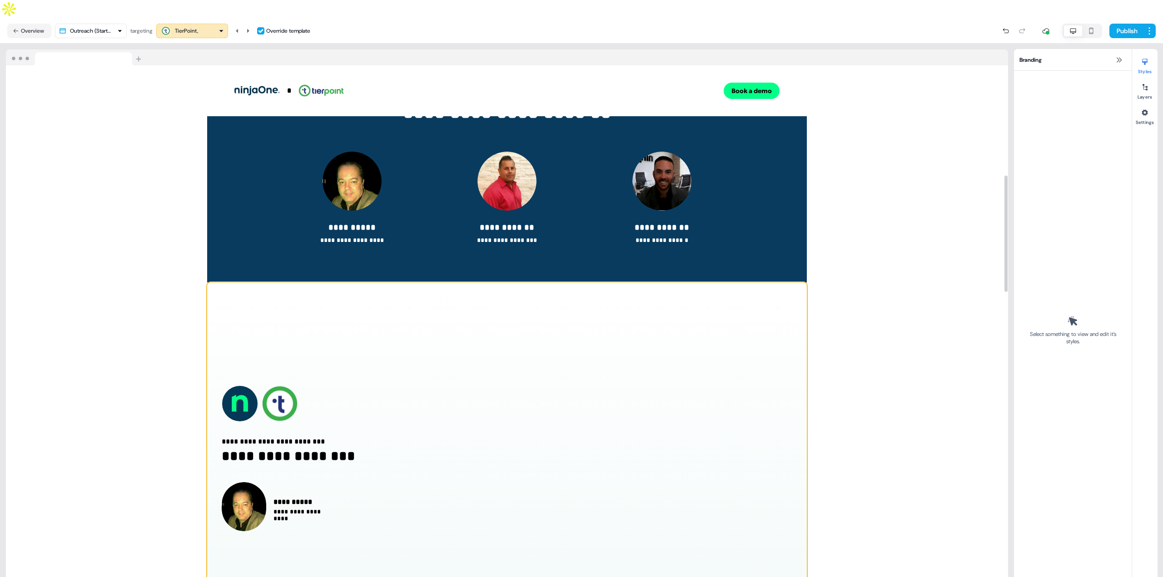
scroll to position [500, 0]
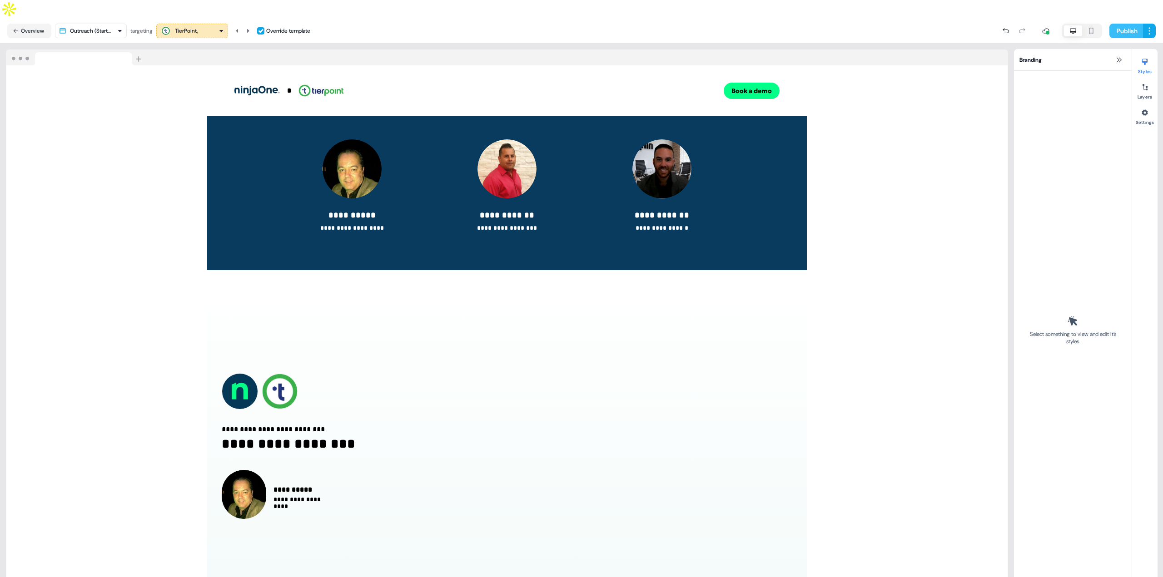
click at [1113, 24] on button "Publish" at bounding box center [1126, 31] width 34 height 15
